Goal: Information Seeking & Learning: Learn about a topic

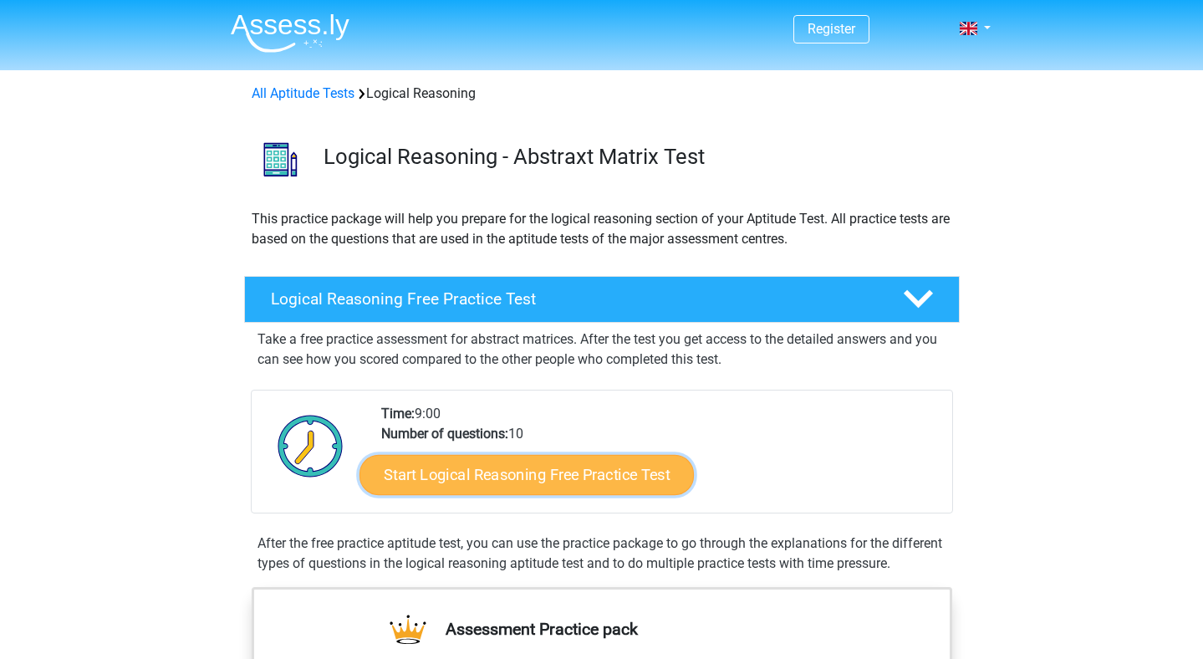
click at [491, 472] on link "Start Logical Reasoning Free Practice Test" at bounding box center [527, 474] width 334 height 40
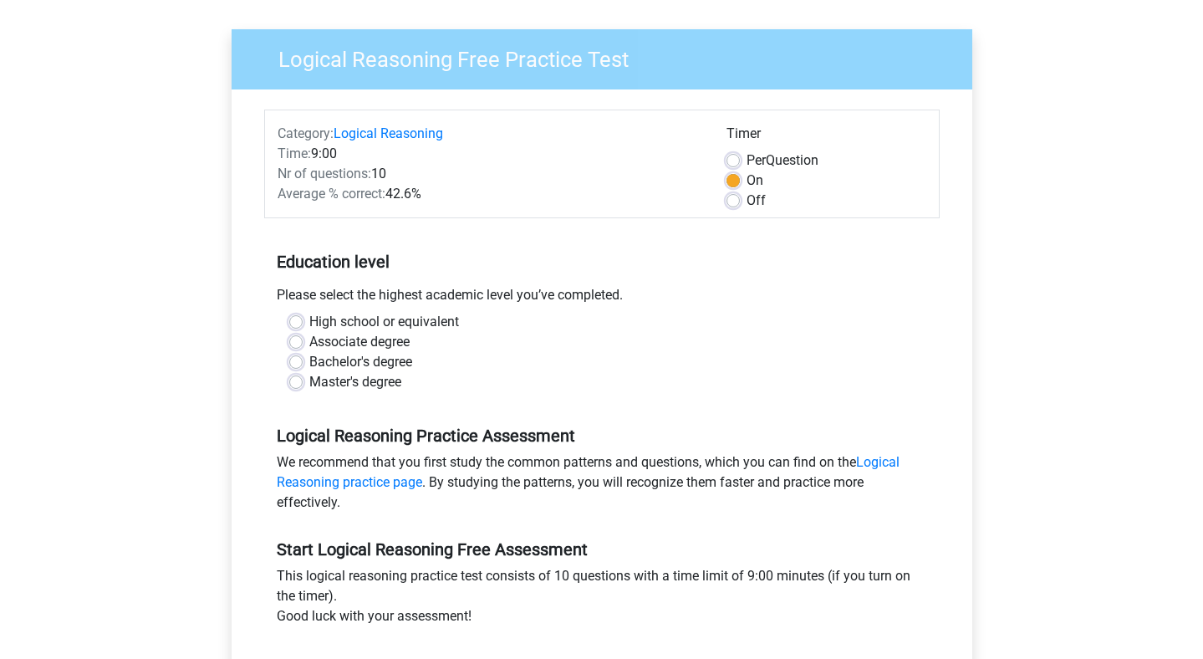
scroll to position [111, 0]
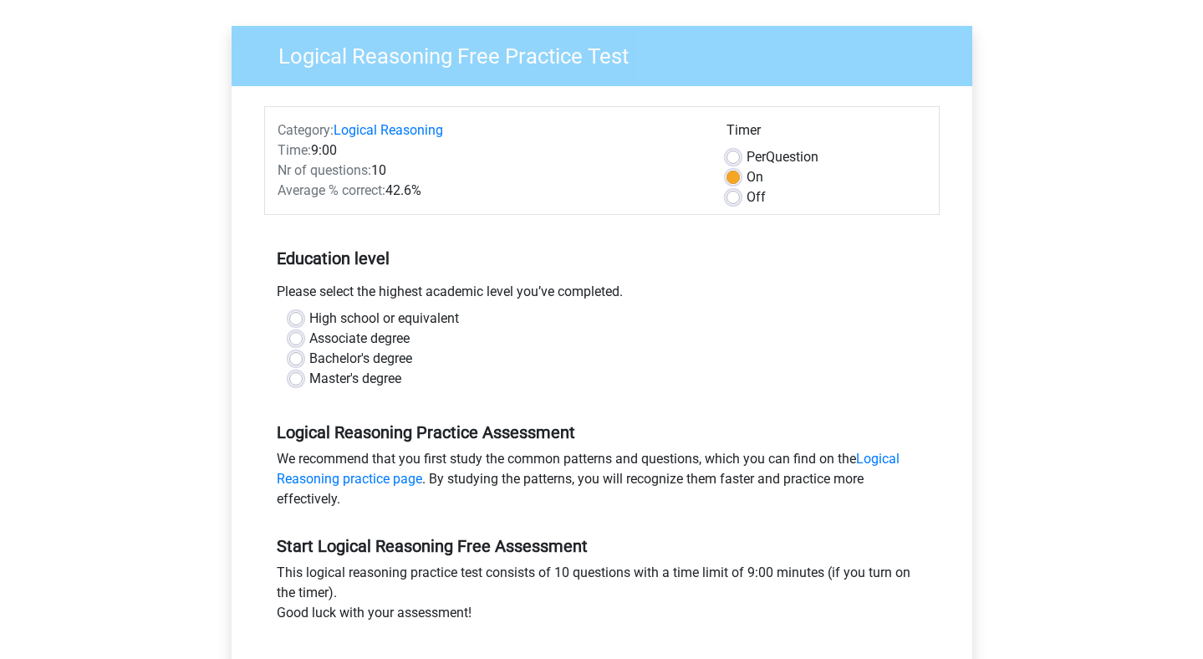
click at [334, 378] on label "Master's degree" at bounding box center [355, 379] width 92 height 20
click at [303, 378] on input "Master's degree" at bounding box center [295, 377] width 13 height 17
radio input "true"
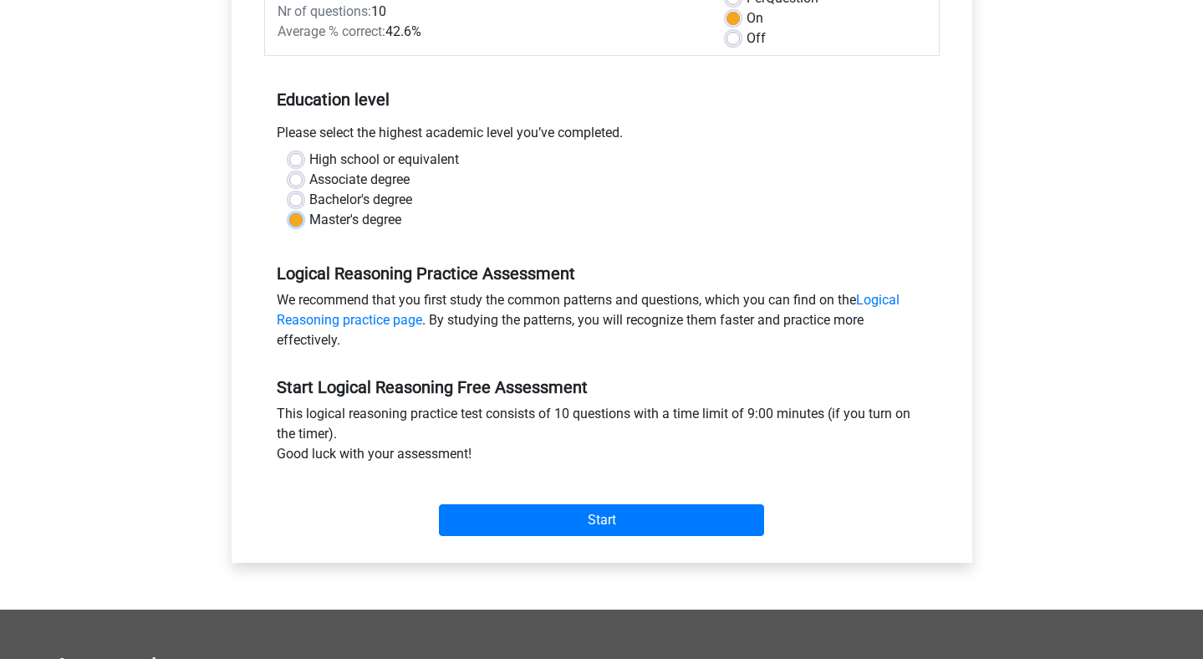
scroll to position [276, 0]
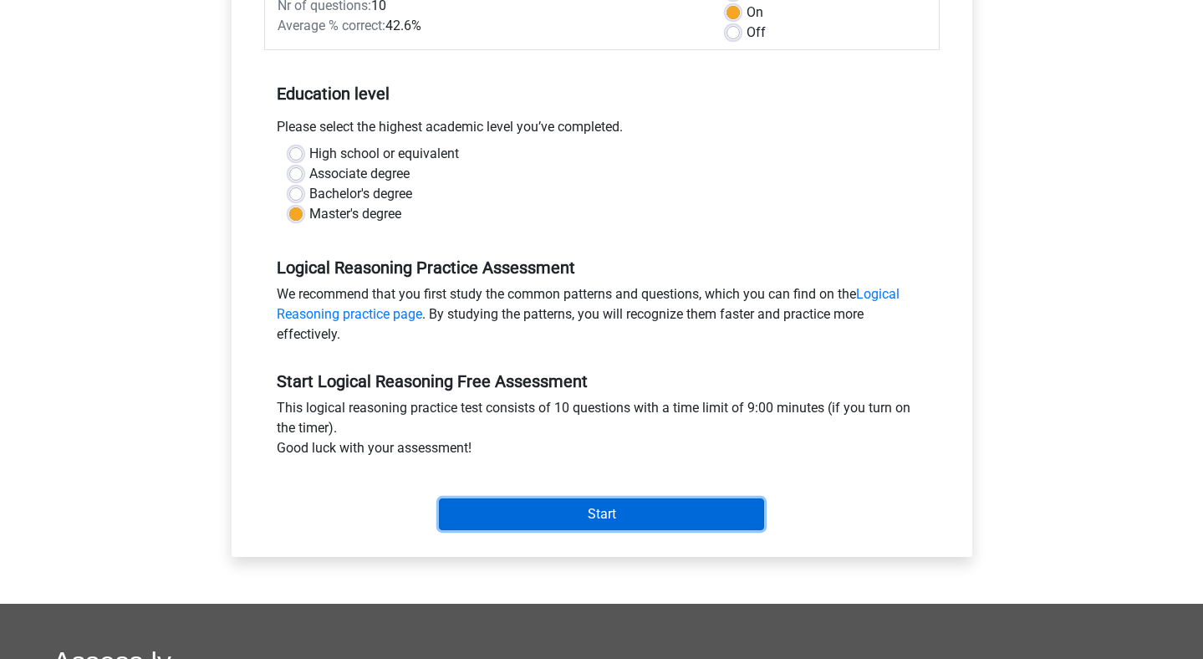
click at [618, 508] on input "Start" at bounding box center [601, 514] width 325 height 32
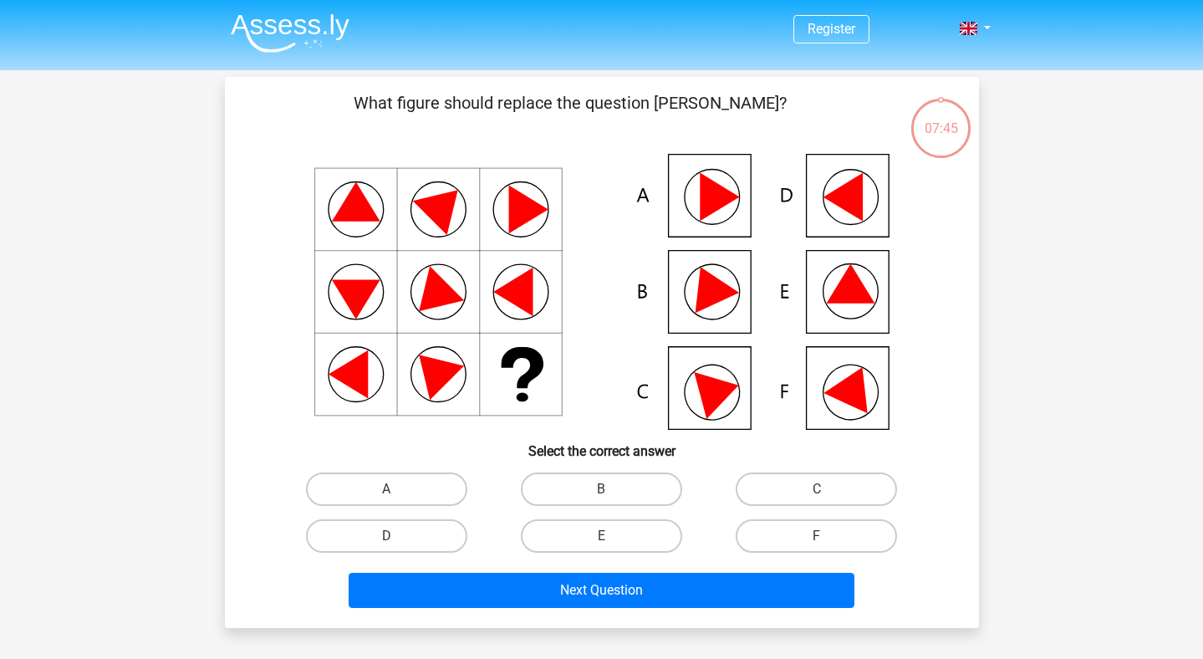
click at [836, 287] on icon at bounding box center [850, 283] width 49 height 39
click at [844, 291] on icon at bounding box center [850, 283] width 49 height 39
click at [617, 534] on label "E" at bounding box center [601, 535] width 161 height 33
click at [612, 536] on input "E" at bounding box center [606, 541] width 11 height 11
radio input "true"
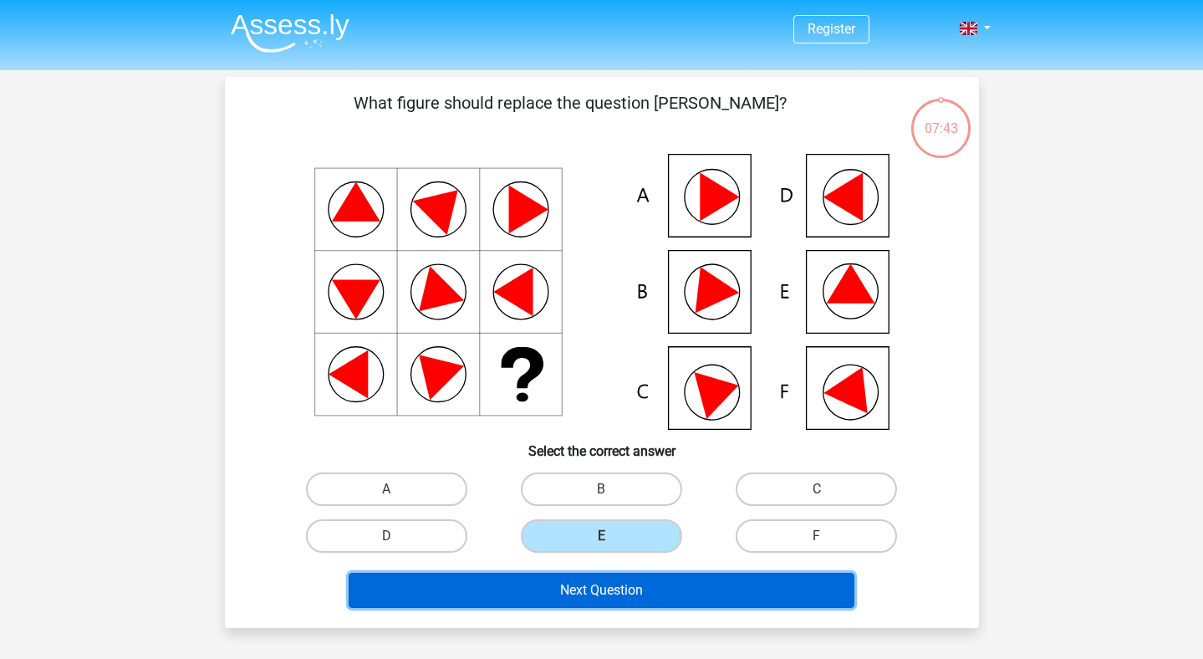
click at [596, 606] on button "Next Question" at bounding box center [602, 590] width 506 height 35
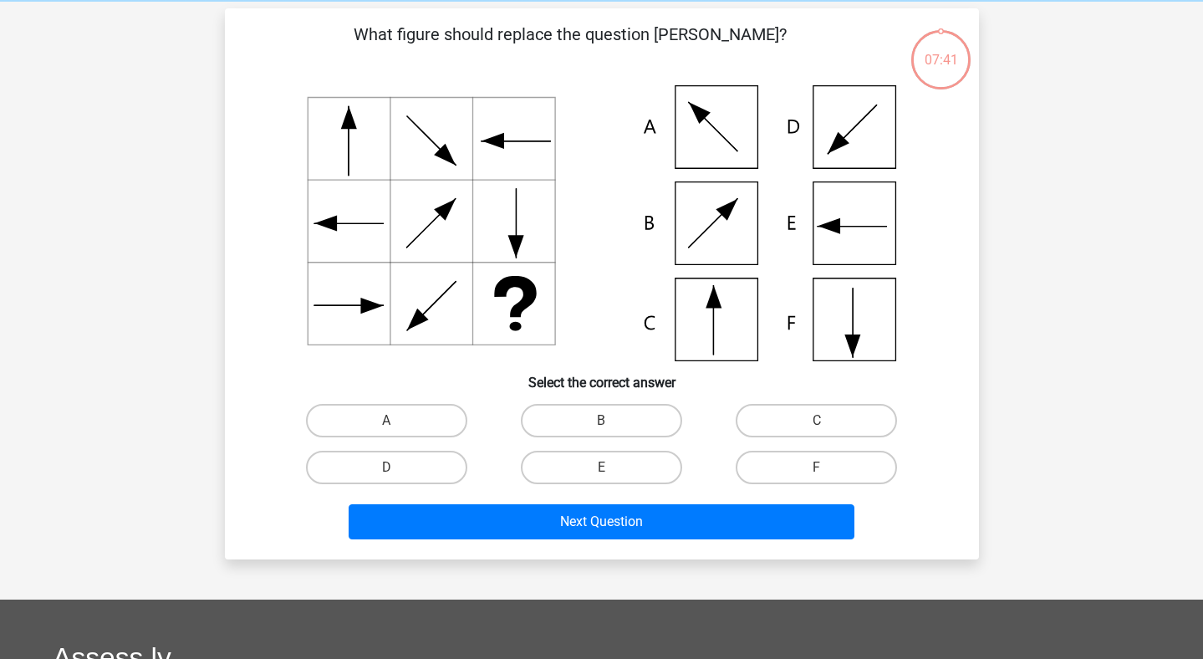
scroll to position [77, 0]
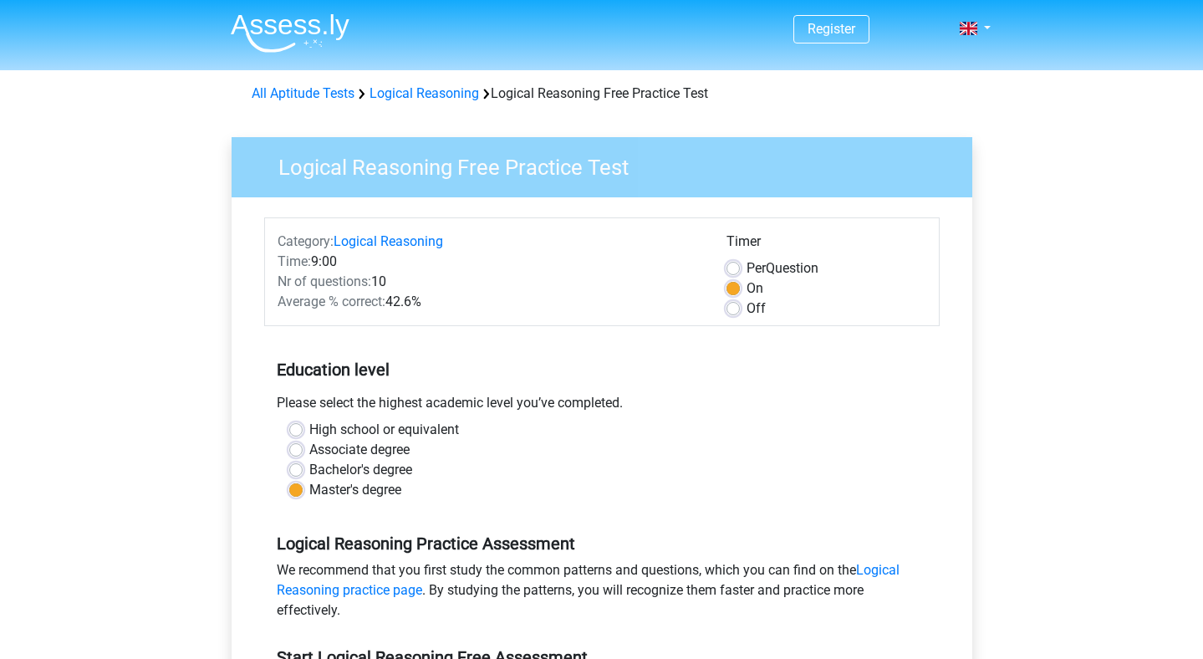
scroll to position [276, 0]
